Goal: Task Accomplishment & Management: Manage account settings

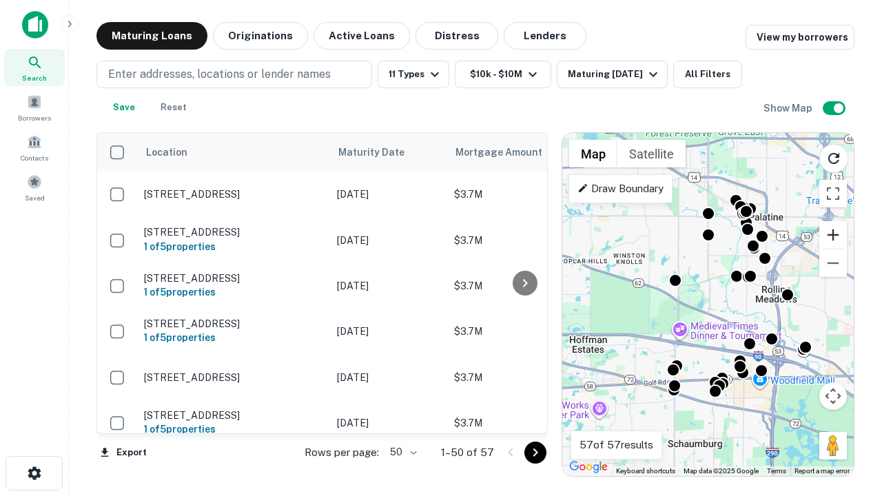
click at [833, 235] on button "Zoom in" at bounding box center [834, 235] width 28 height 28
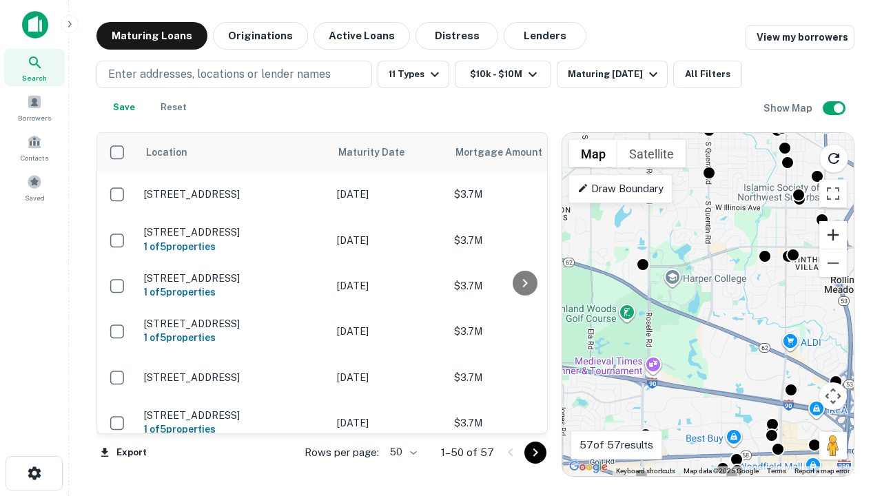
click at [833, 235] on button "Zoom in" at bounding box center [834, 235] width 28 height 28
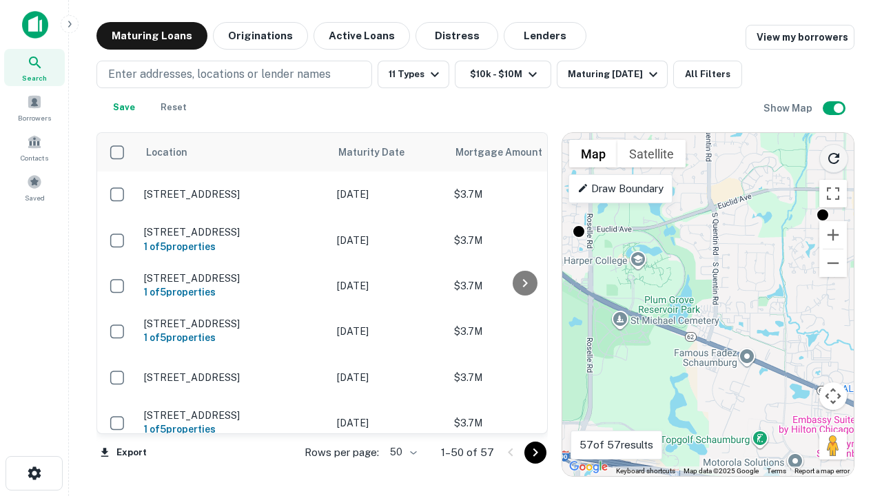
click at [834, 156] on icon "Reload search area" at bounding box center [834, 158] width 17 height 17
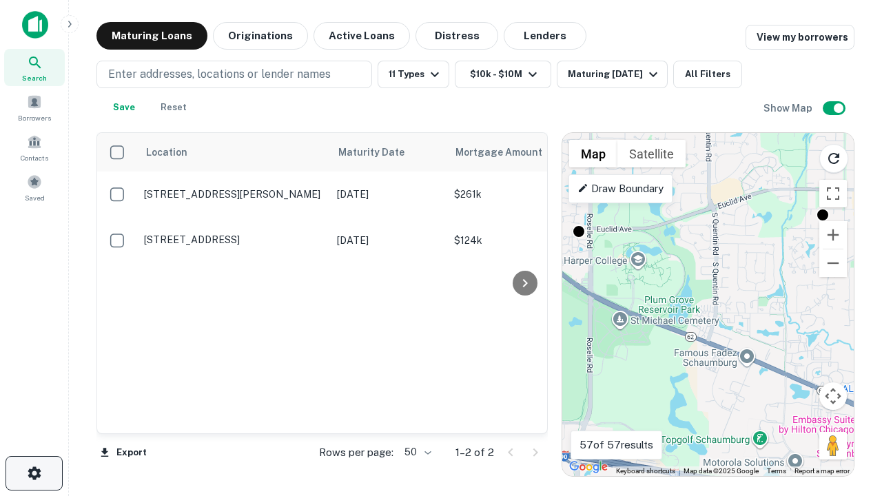
click at [34, 474] on icon "button" at bounding box center [34, 473] width 17 height 17
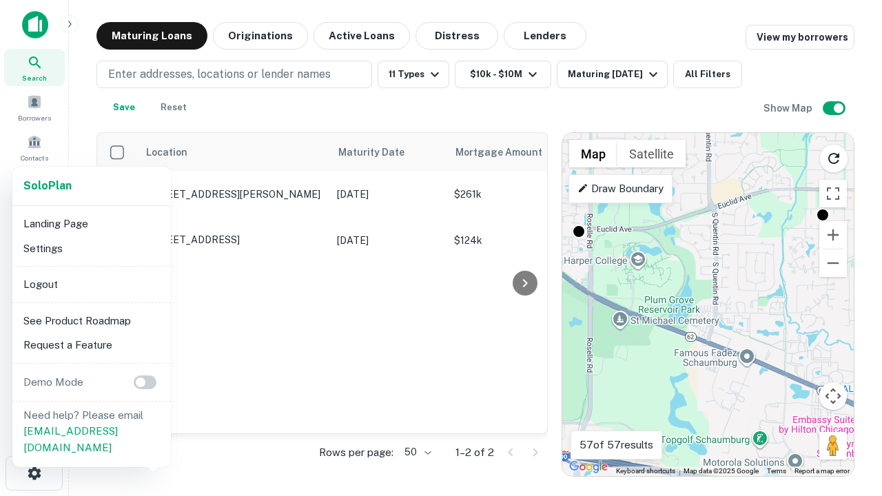
click at [91, 284] on li "Logout" at bounding box center [92, 284] width 148 height 25
